Goal: Task Accomplishment & Management: Use online tool/utility

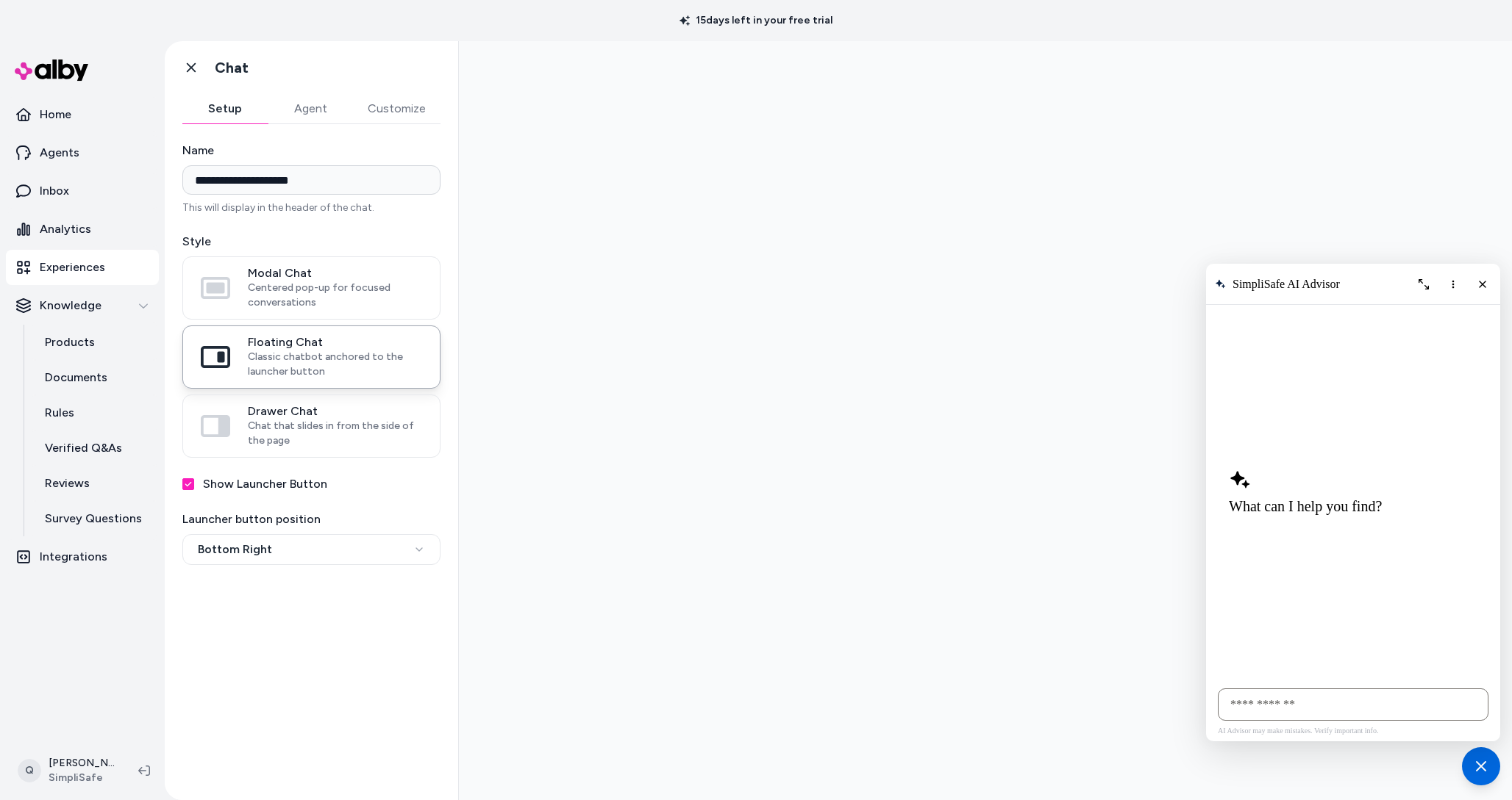
click at [426, 111] on button "Customize" at bounding box center [396, 109] width 87 height 30
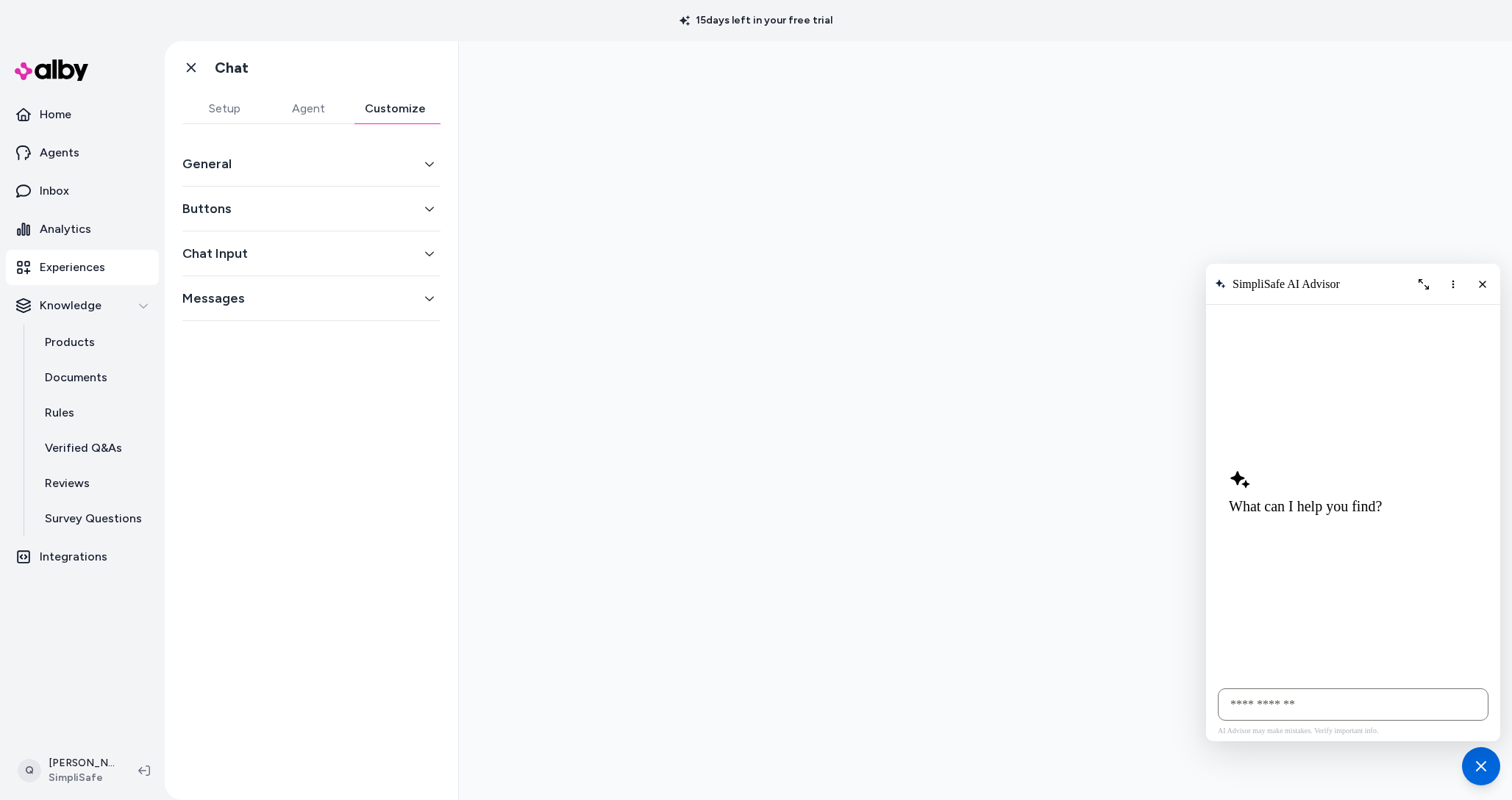
click at [334, 170] on button "General" at bounding box center [311, 163] width 258 height 21
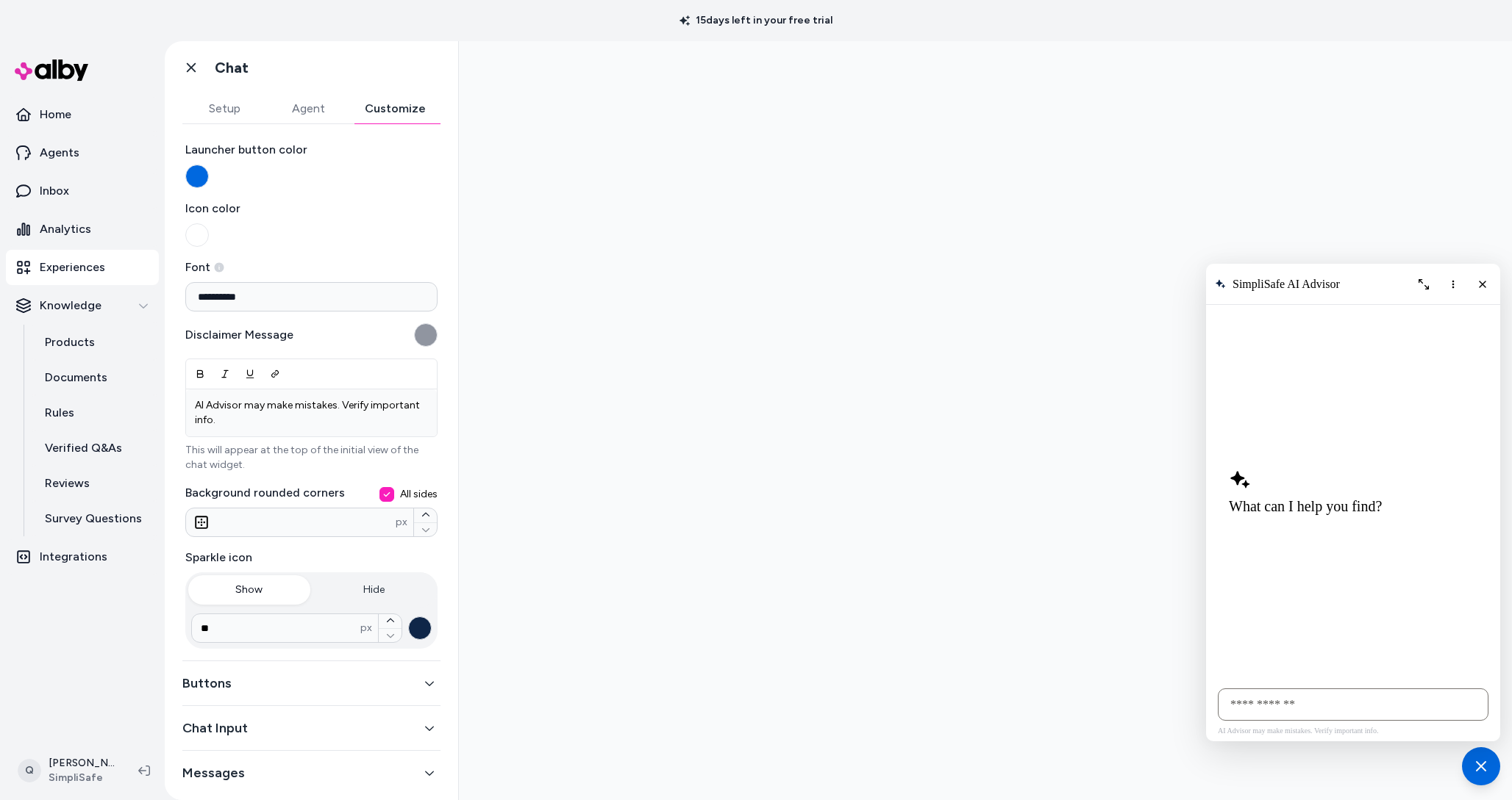
scroll to position [58, 0]
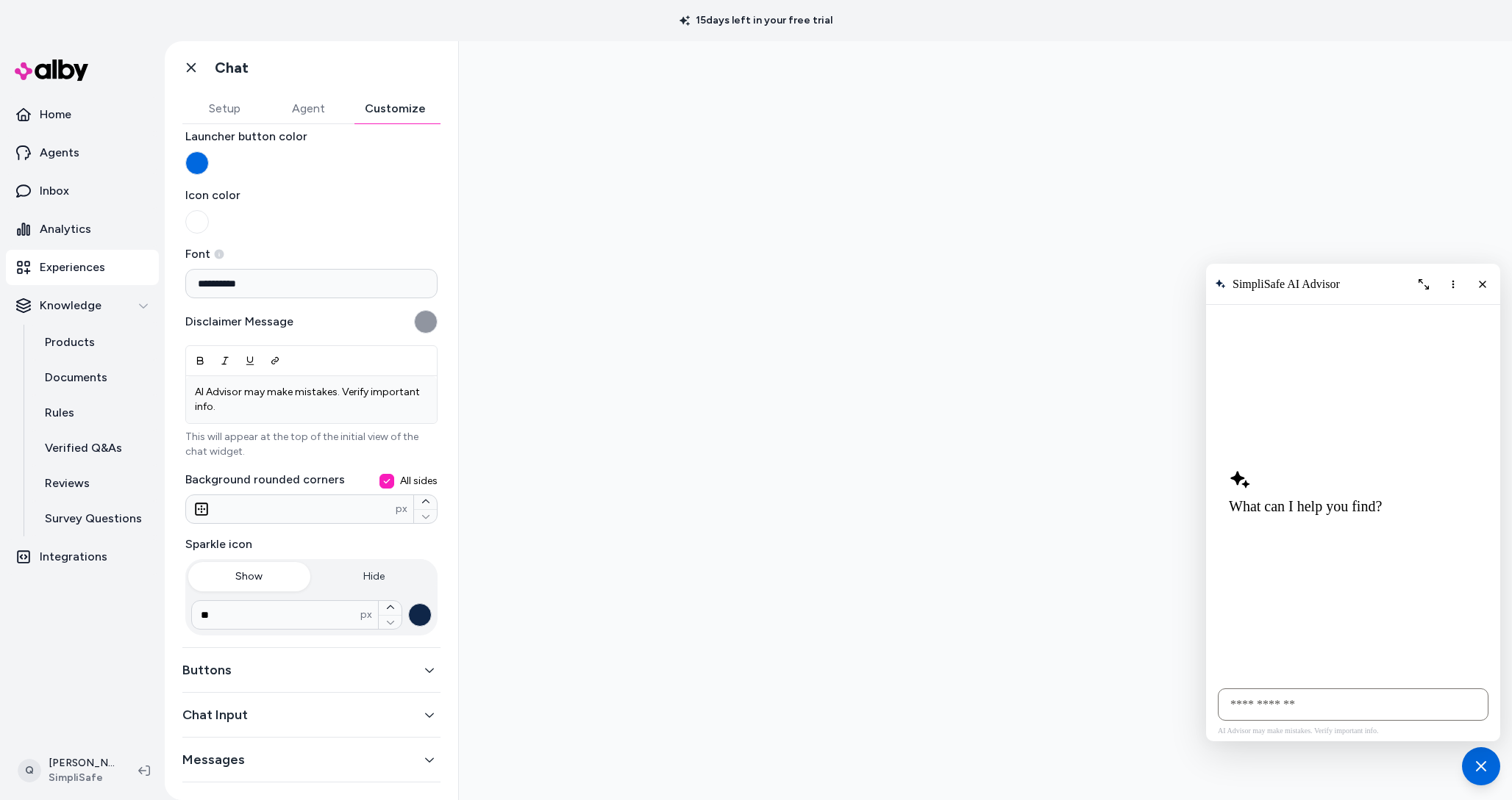
click at [263, 666] on button "Buttons" at bounding box center [311, 670] width 258 height 21
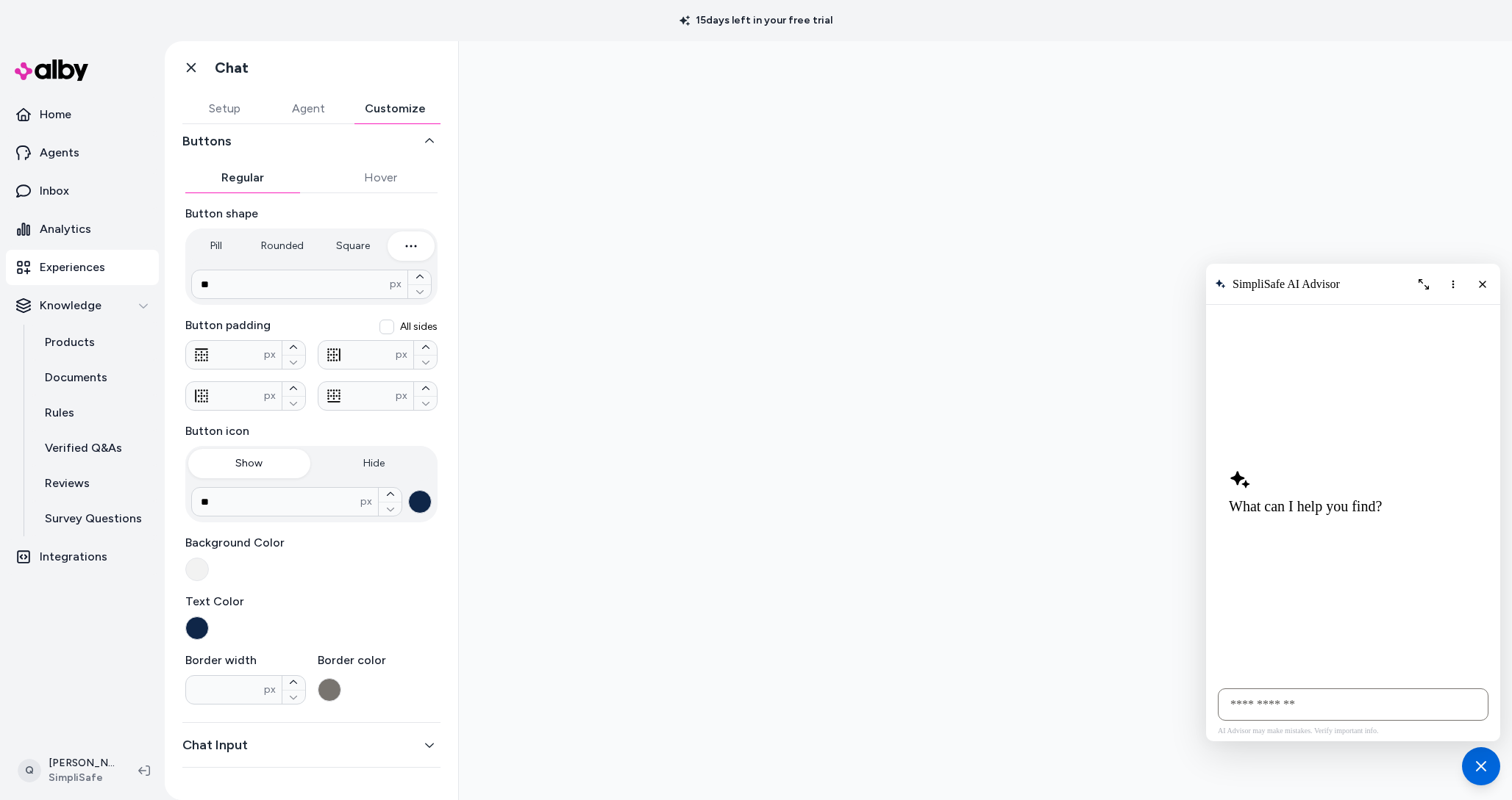
scroll to position [0, 0]
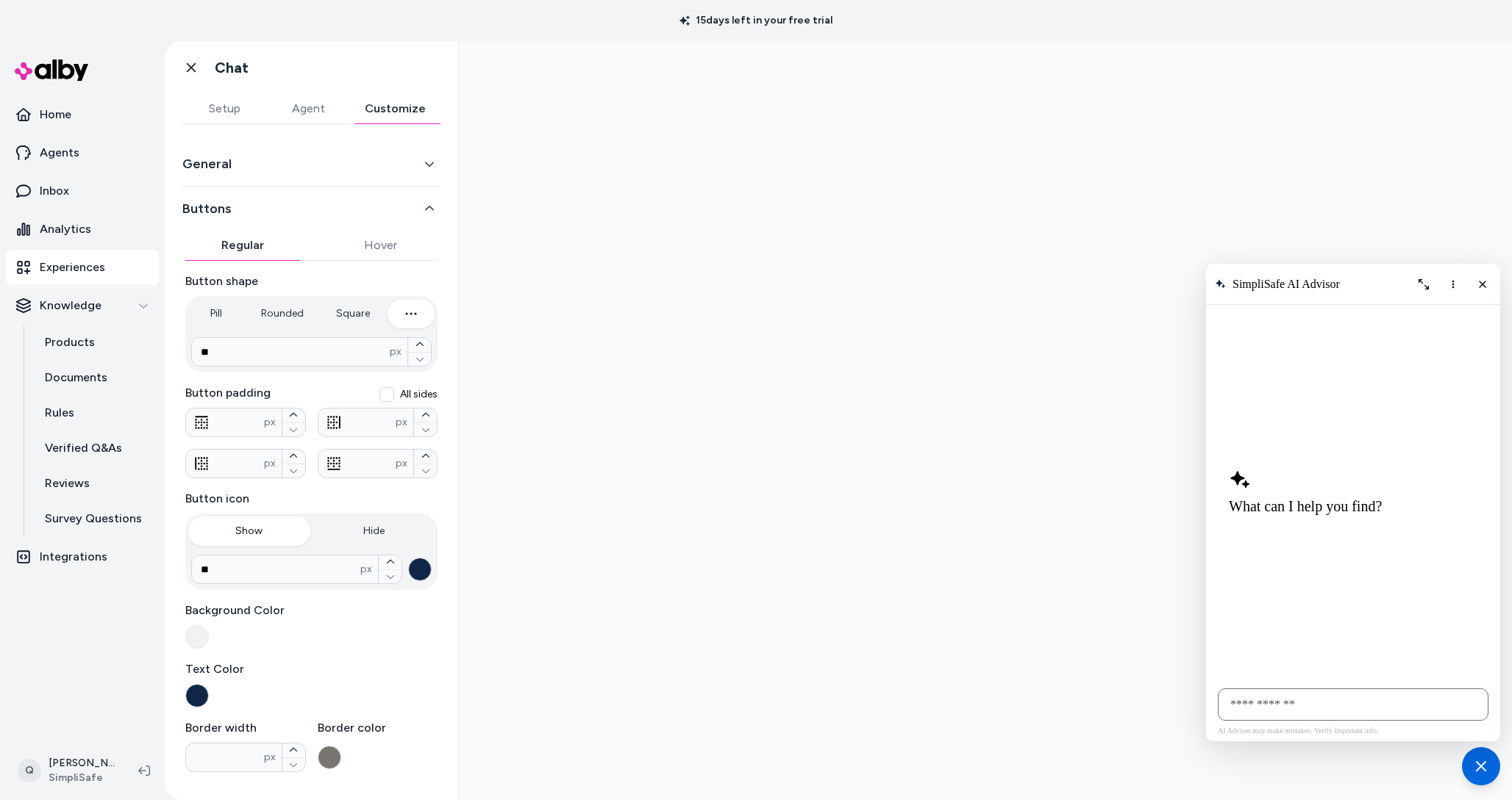
click at [438, 165] on button "General" at bounding box center [311, 163] width 258 height 21
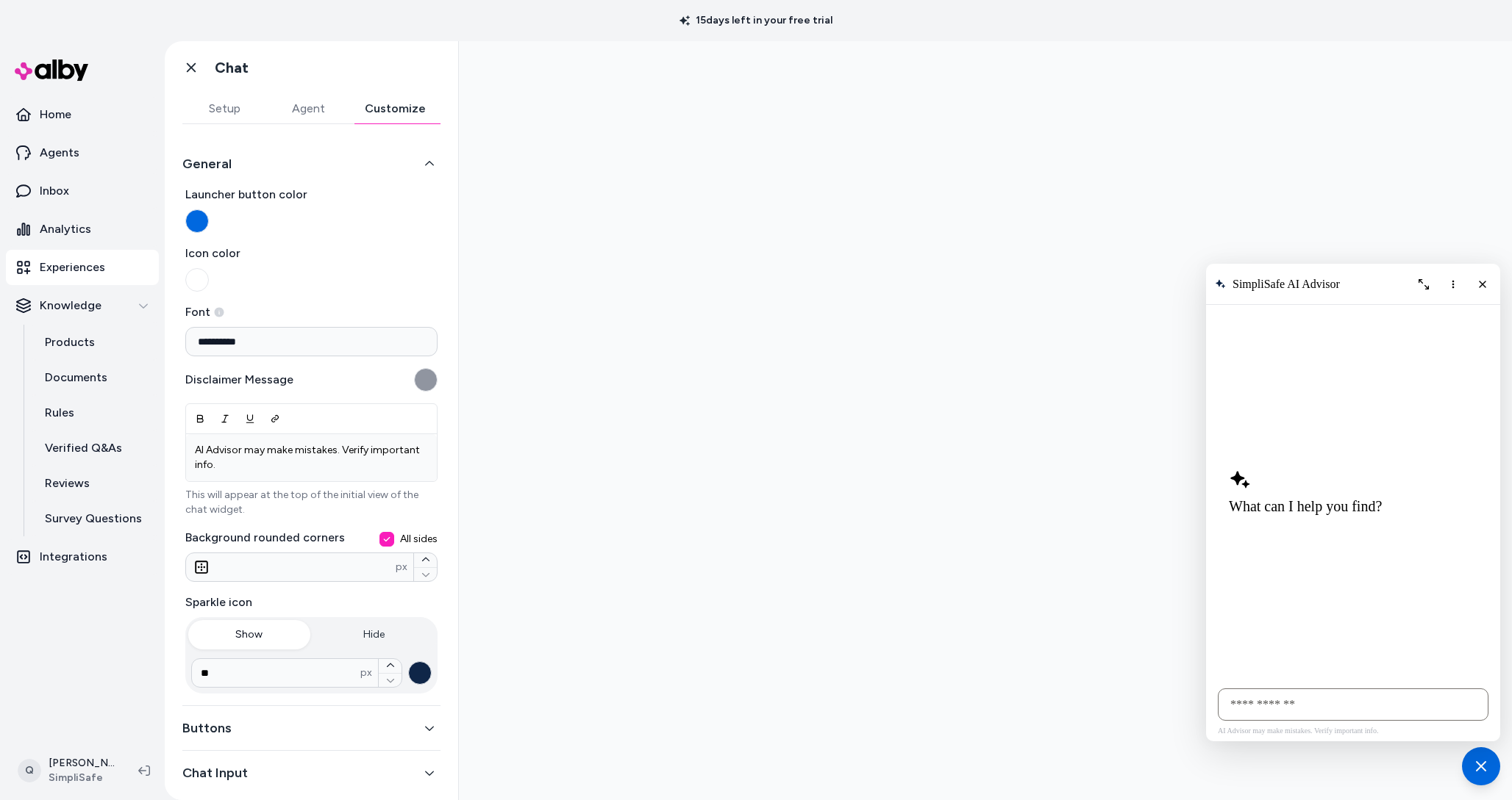
click at [438, 165] on button "General" at bounding box center [311, 163] width 258 height 21
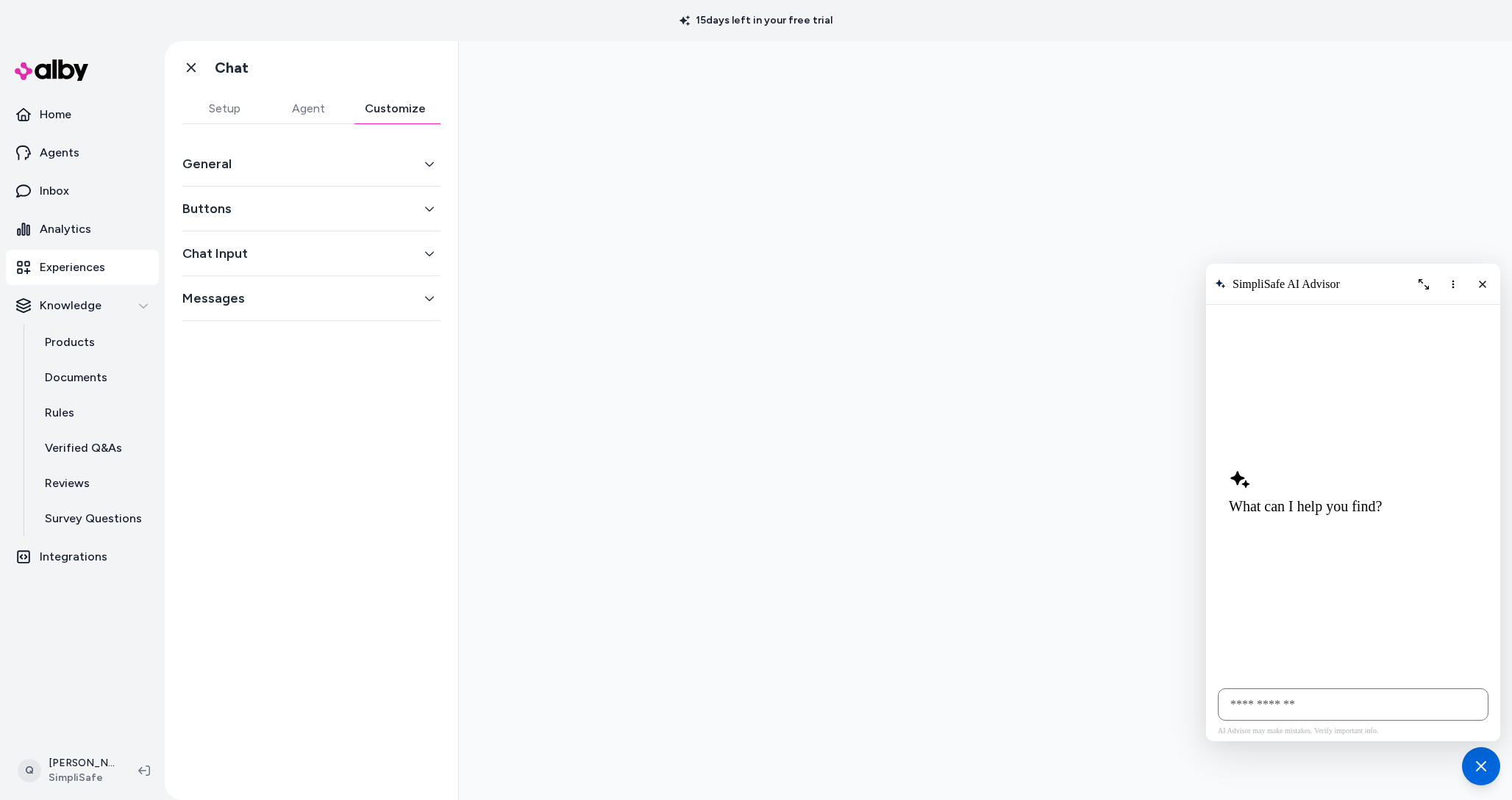
click at [419, 204] on button "Buttons" at bounding box center [311, 208] width 258 height 21
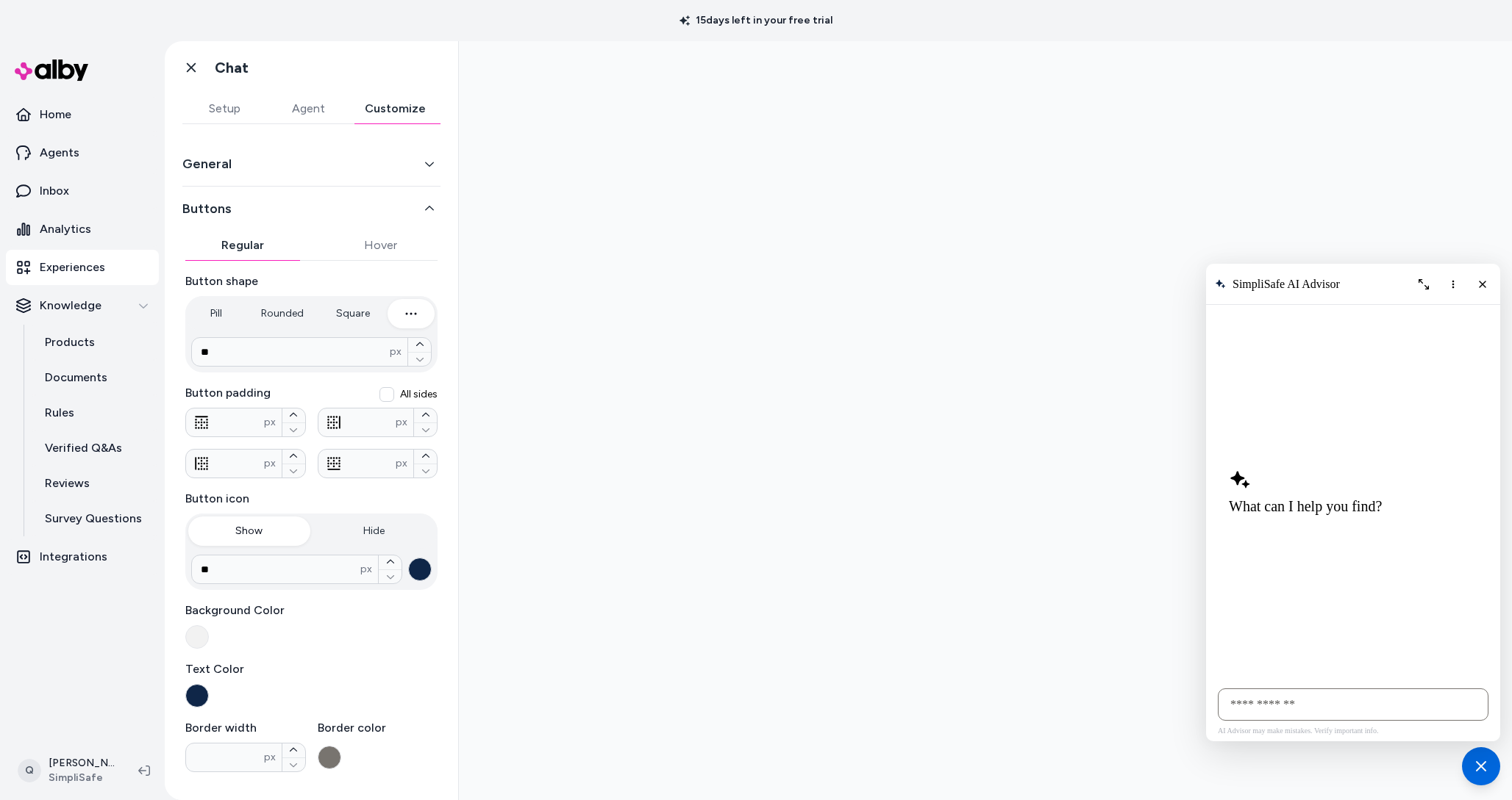
click at [241, 95] on button "Setup" at bounding box center [224, 109] width 84 height 30
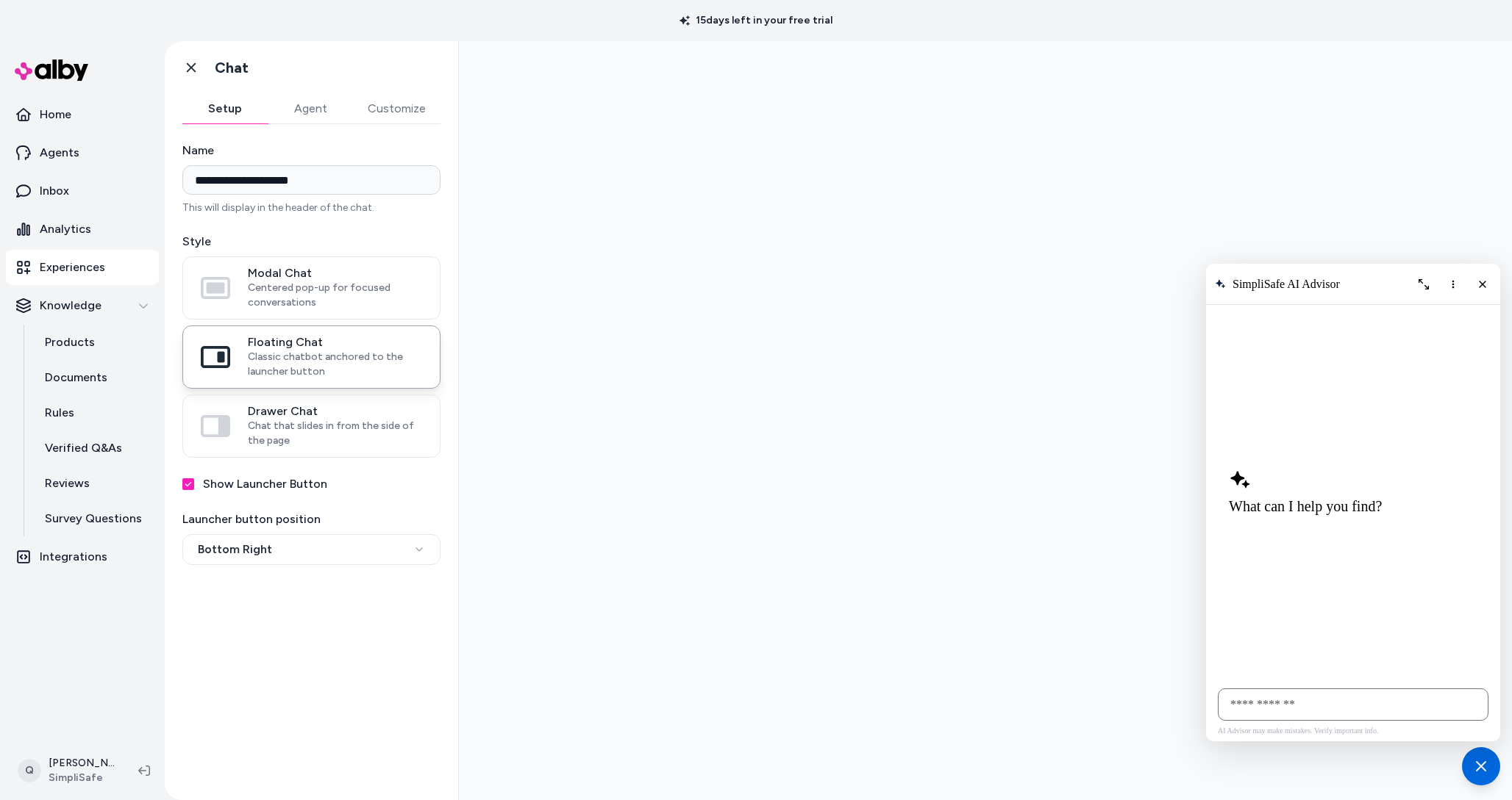
click at [397, 116] on button "Customize" at bounding box center [396, 109] width 87 height 30
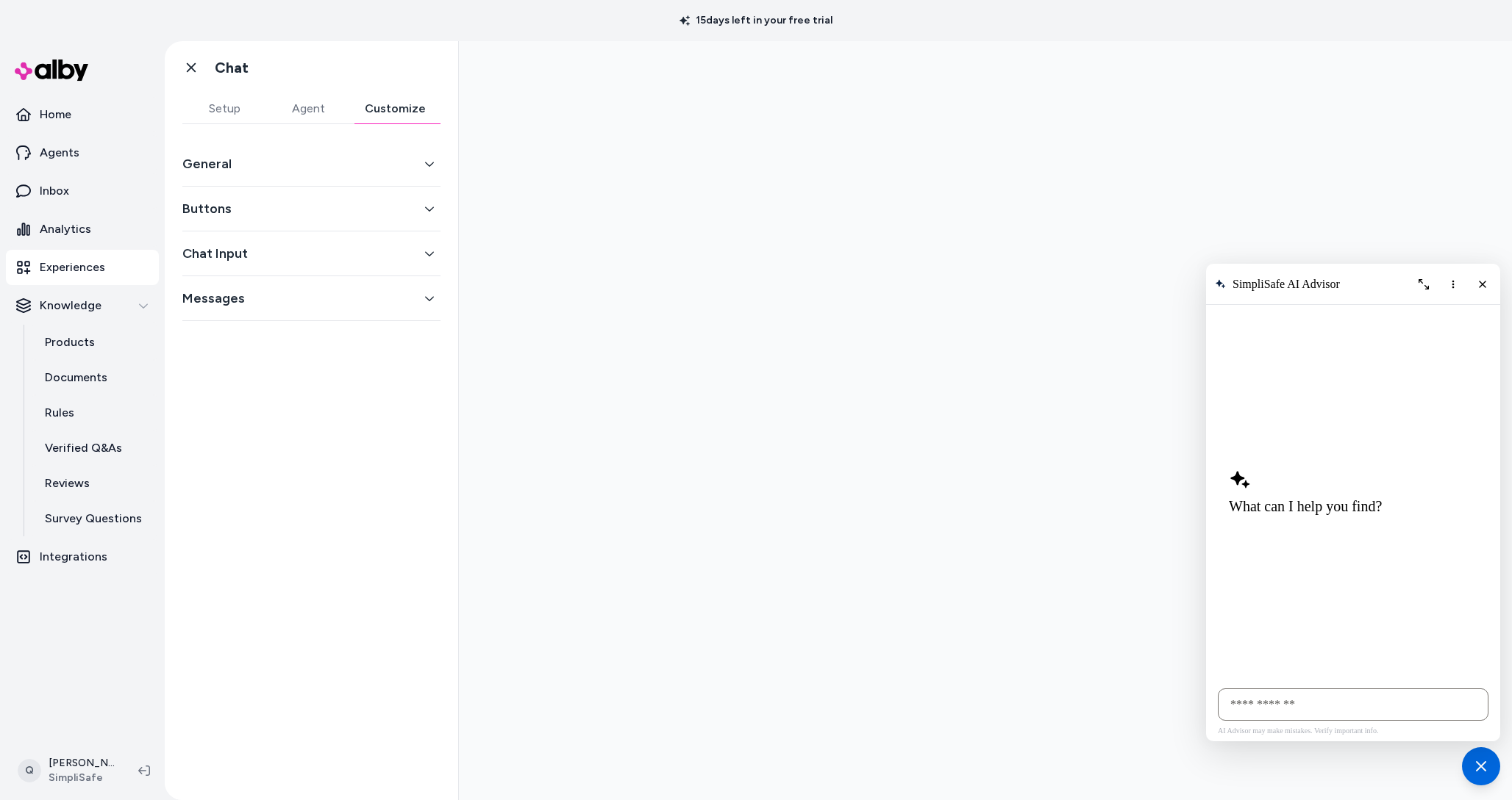
click at [324, 197] on div "Buttons" at bounding box center [311, 209] width 258 height 45
click at [334, 207] on button "Buttons" at bounding box center [311, 208] width 258 height 21
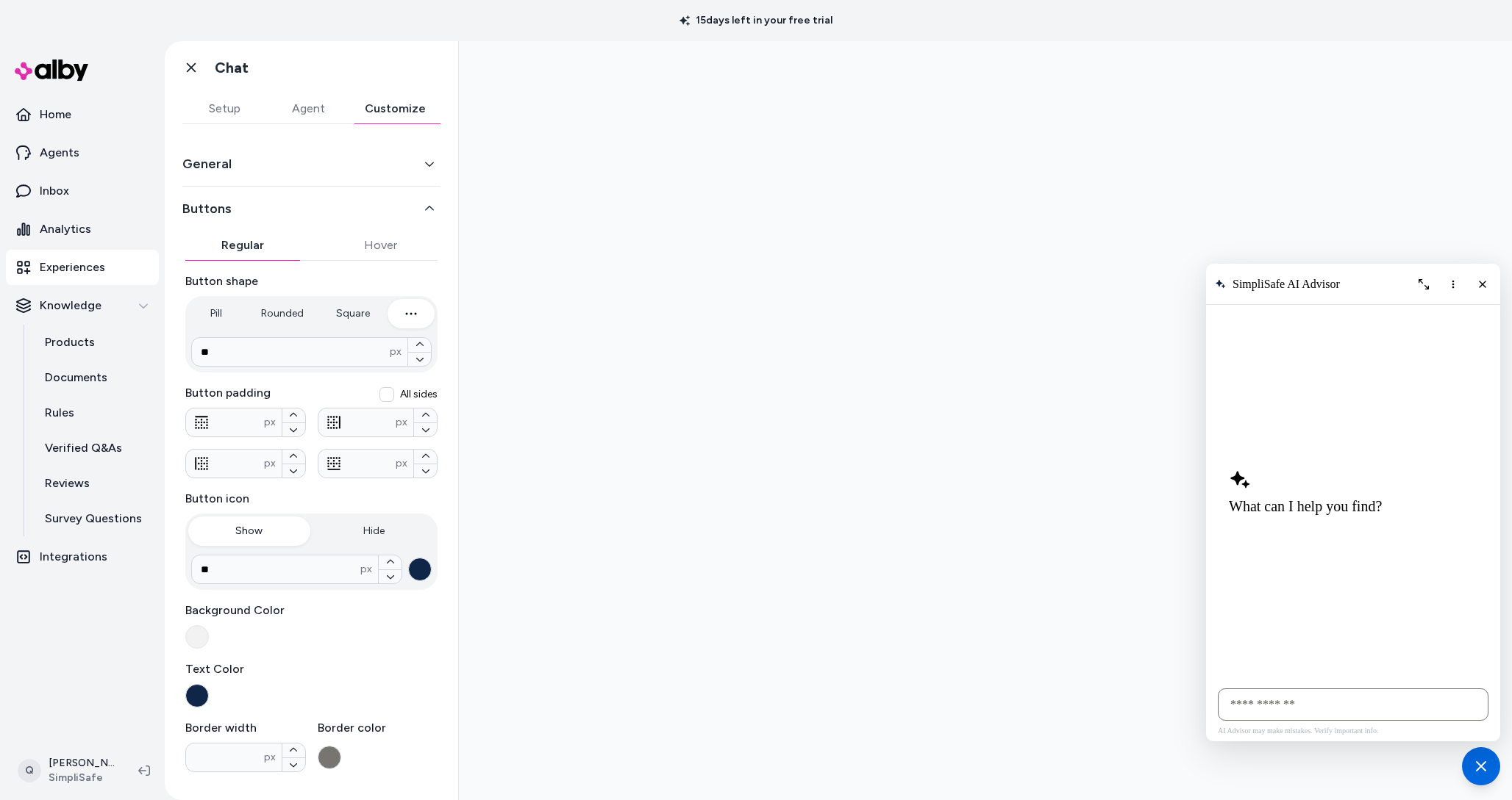
click at [436, 162] on button "General" at bounding box center [311, 163] width 258 height 21
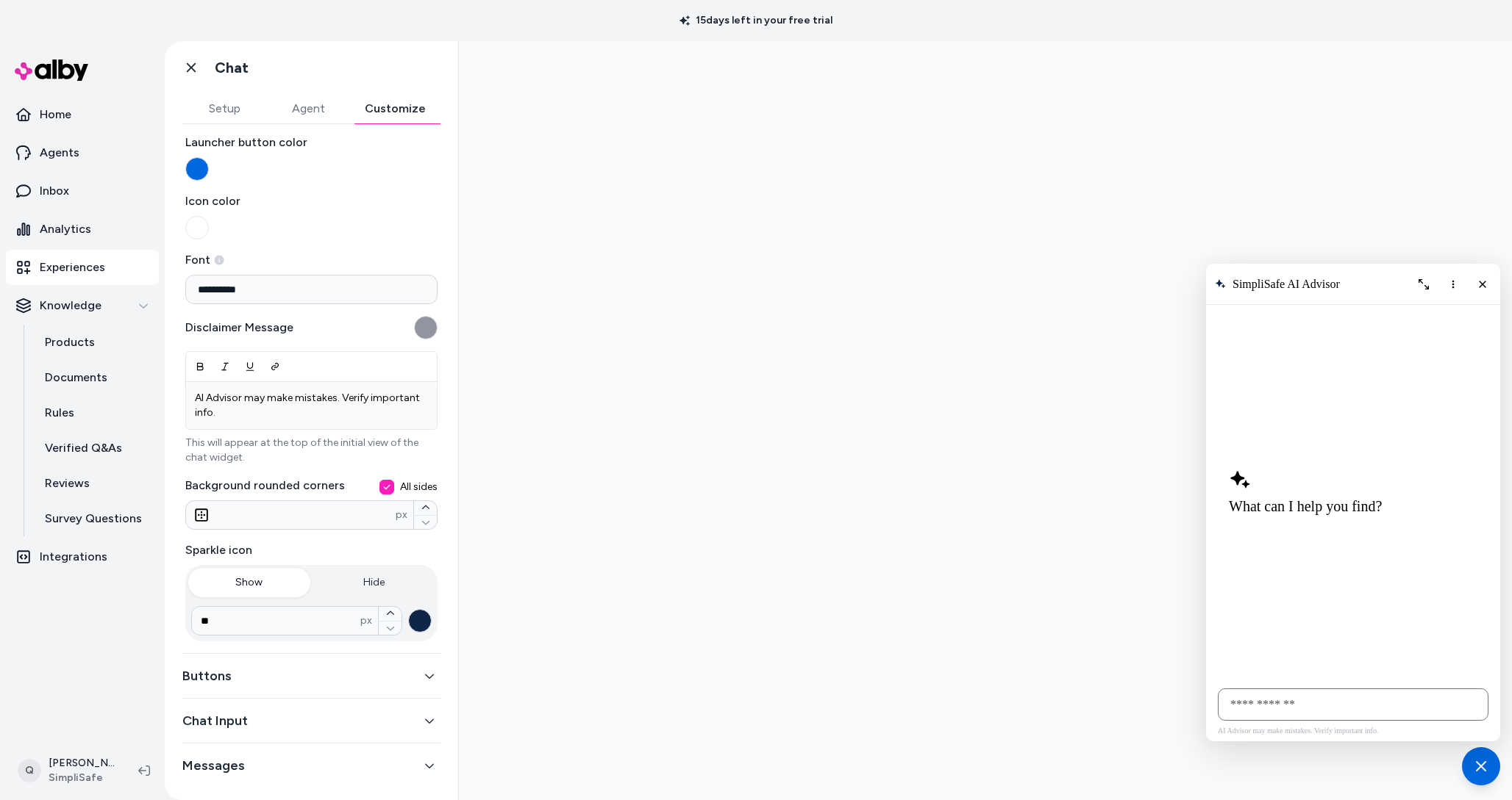
scroll to position [58, 0]
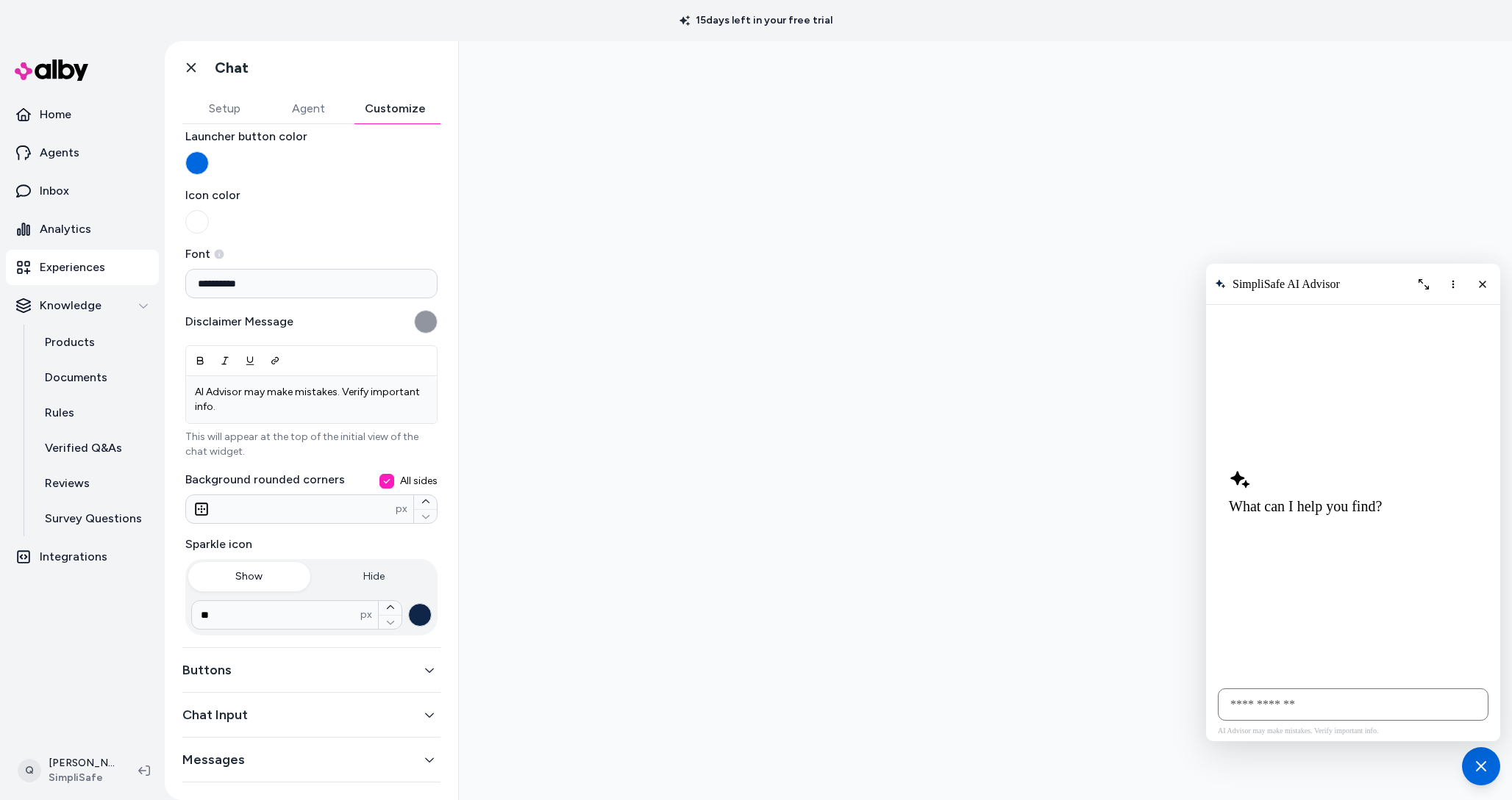
click at [308, 678] on button "Buttons" at bounding box center [311, 670] width 258 height 21
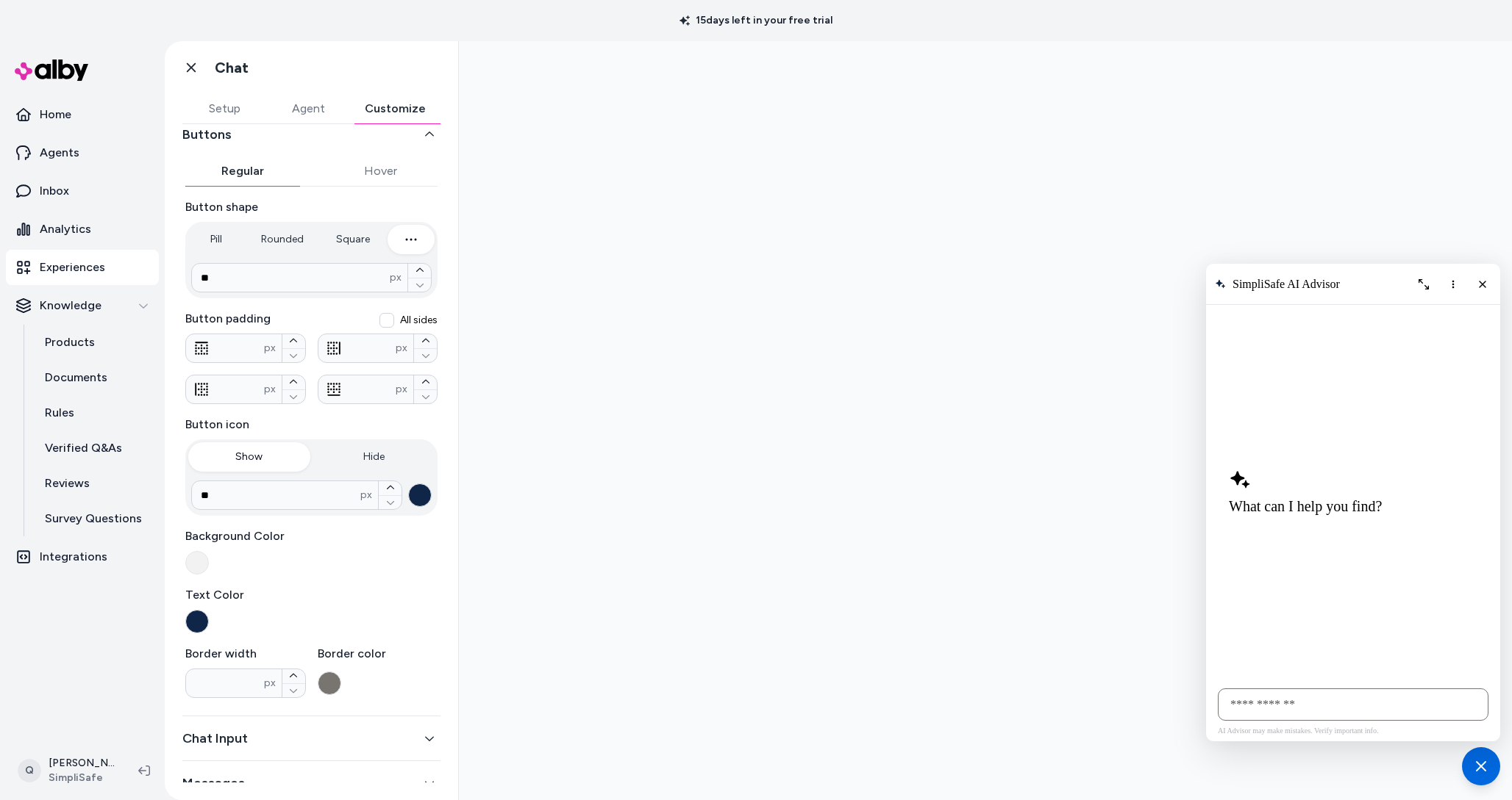
scroll to position [98, 0]
